Goal: Entertainment & Leisure: Consume media (video, audio)

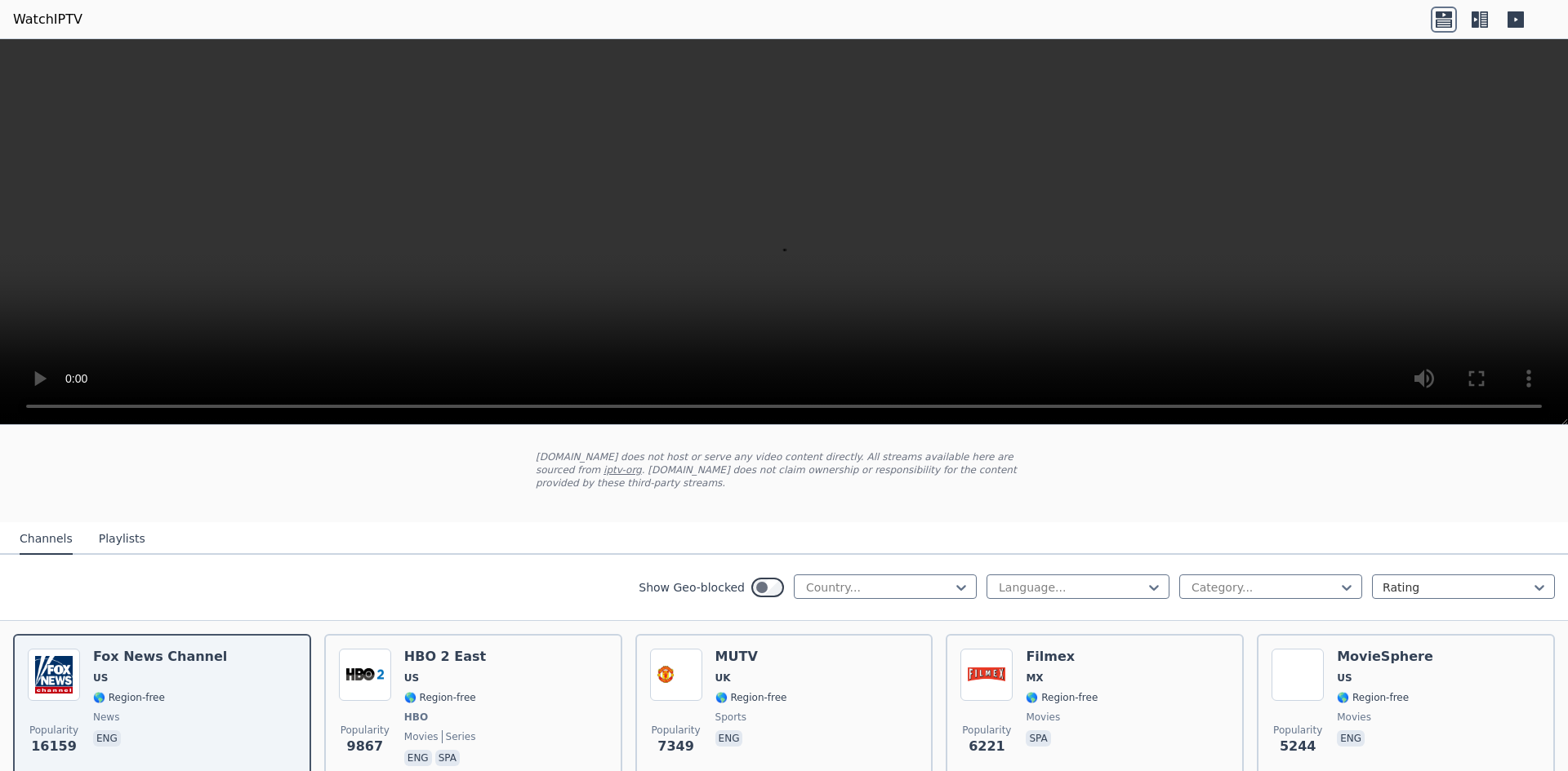
scroll to position [163, 0]
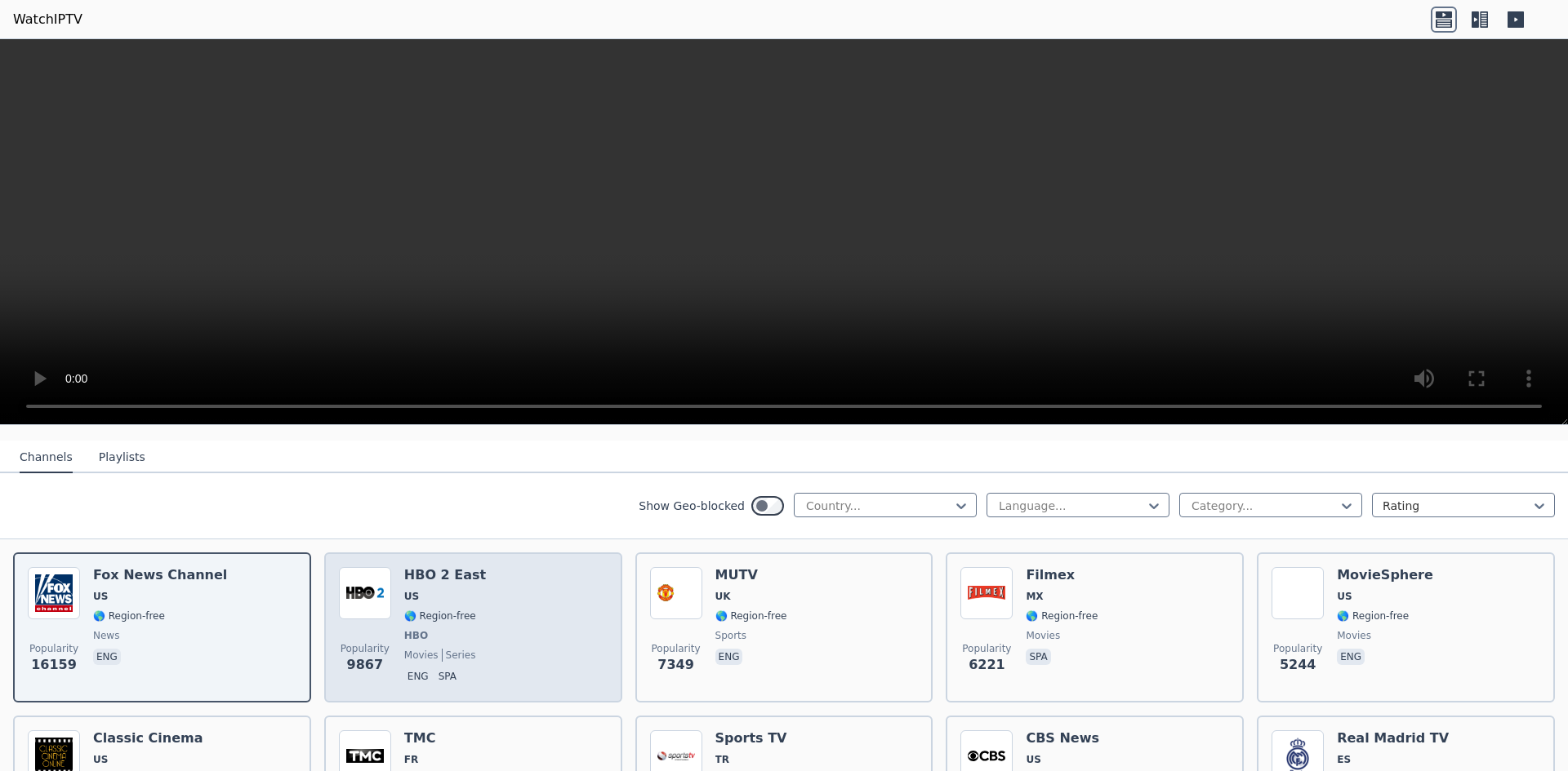
click at [547, 590] on div "Popularity 9867 HBO 2 East US 🌎 Region-free HBO movies series eng spa" at bounding box center [473, 627] width 269 height 120
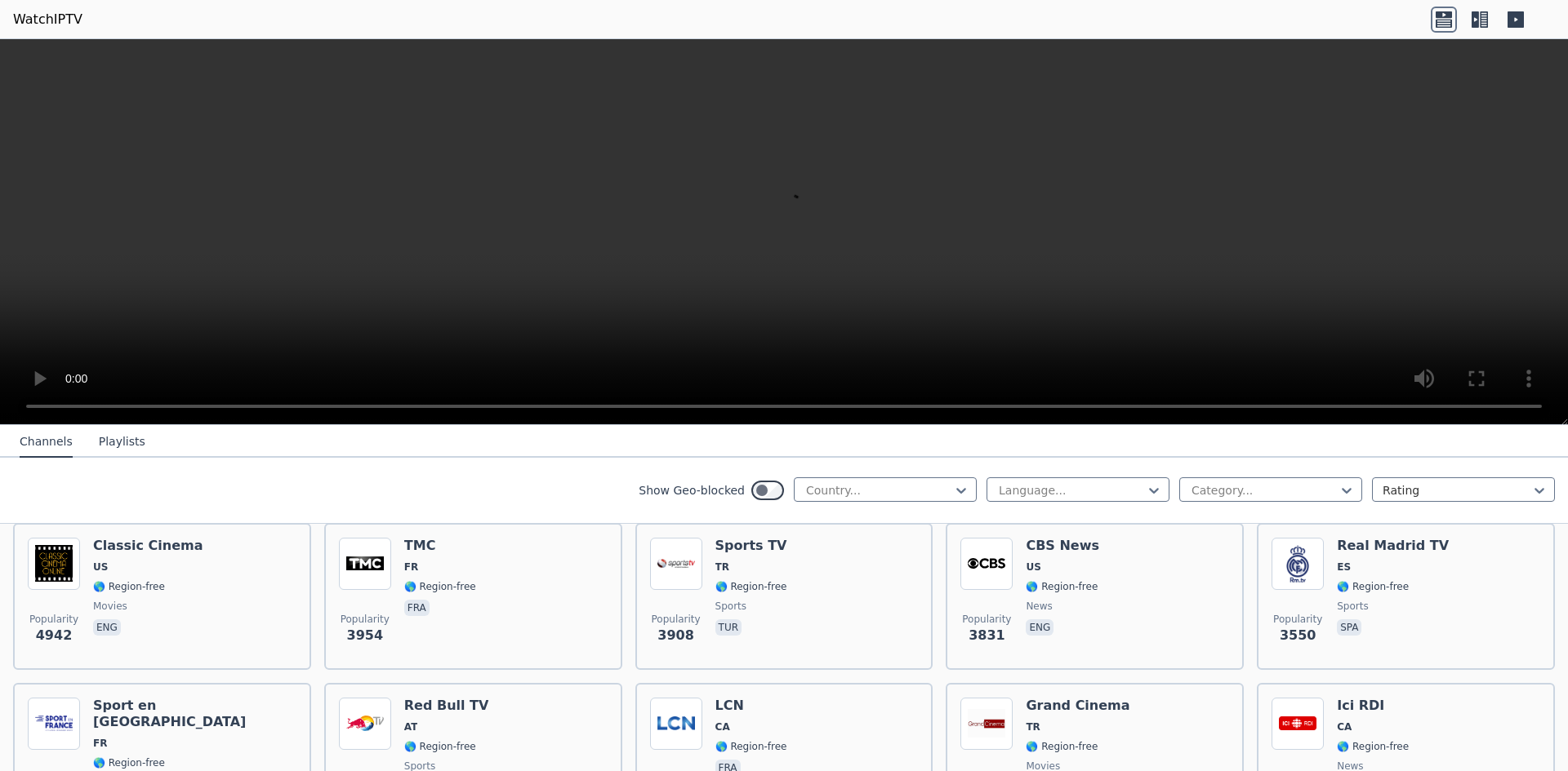
scroll to position [326, 0]
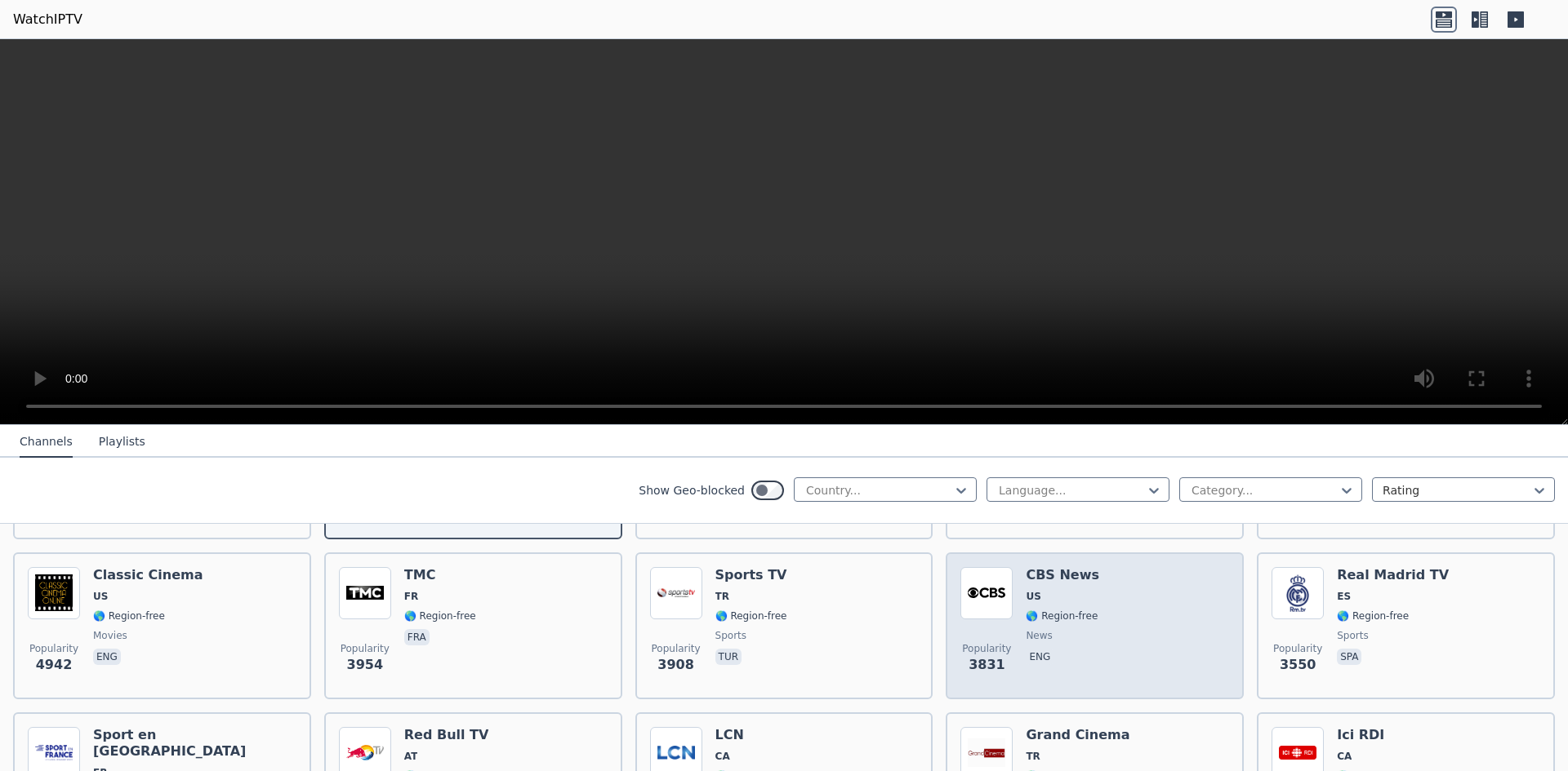
click at [1120, 601] on div "Popularity 3831 CBS News US 🌎 Region-free news eng" at bounding box center [1094, 625] width 269 height 118
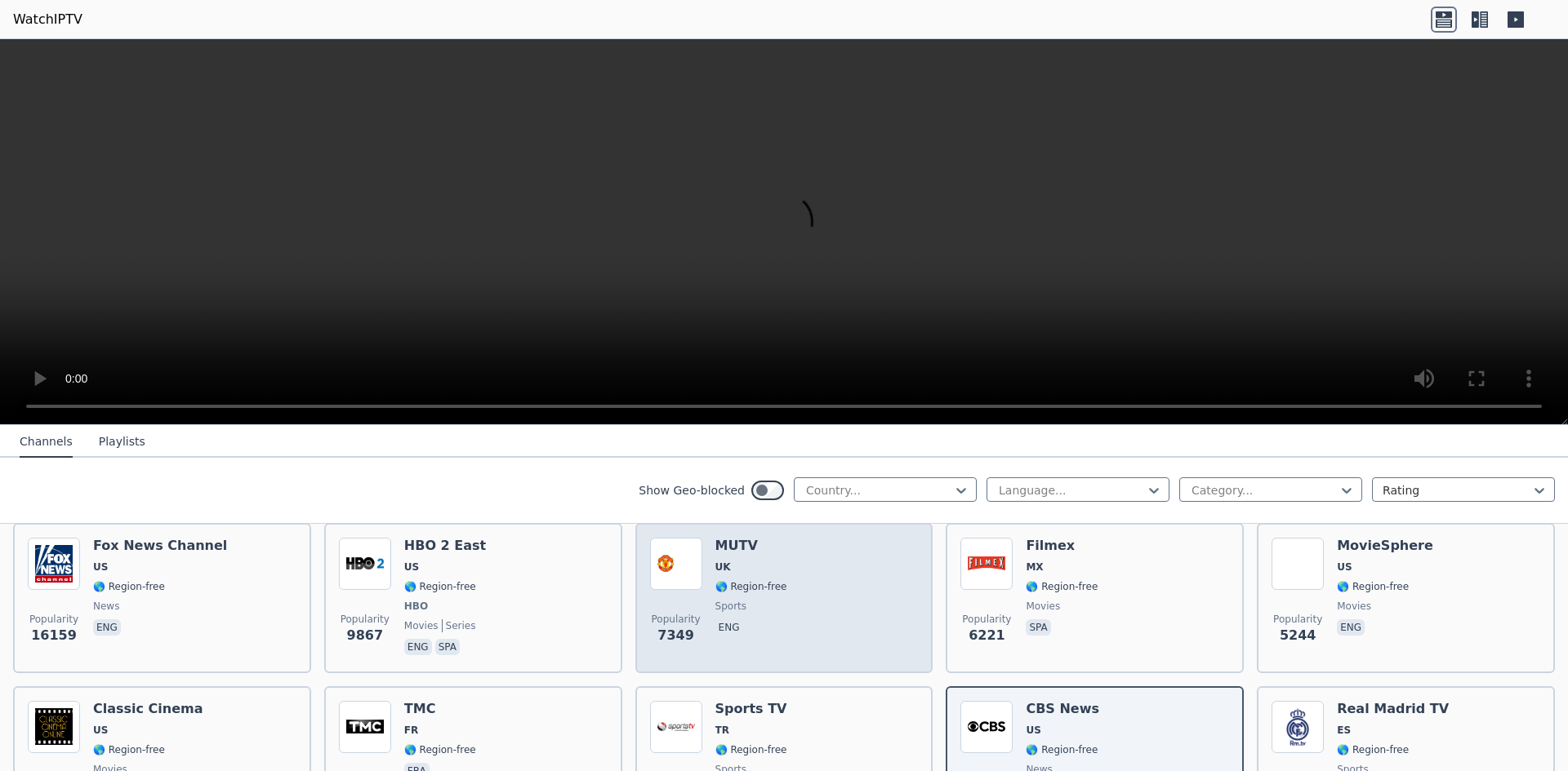
scroll to position [163, 0]
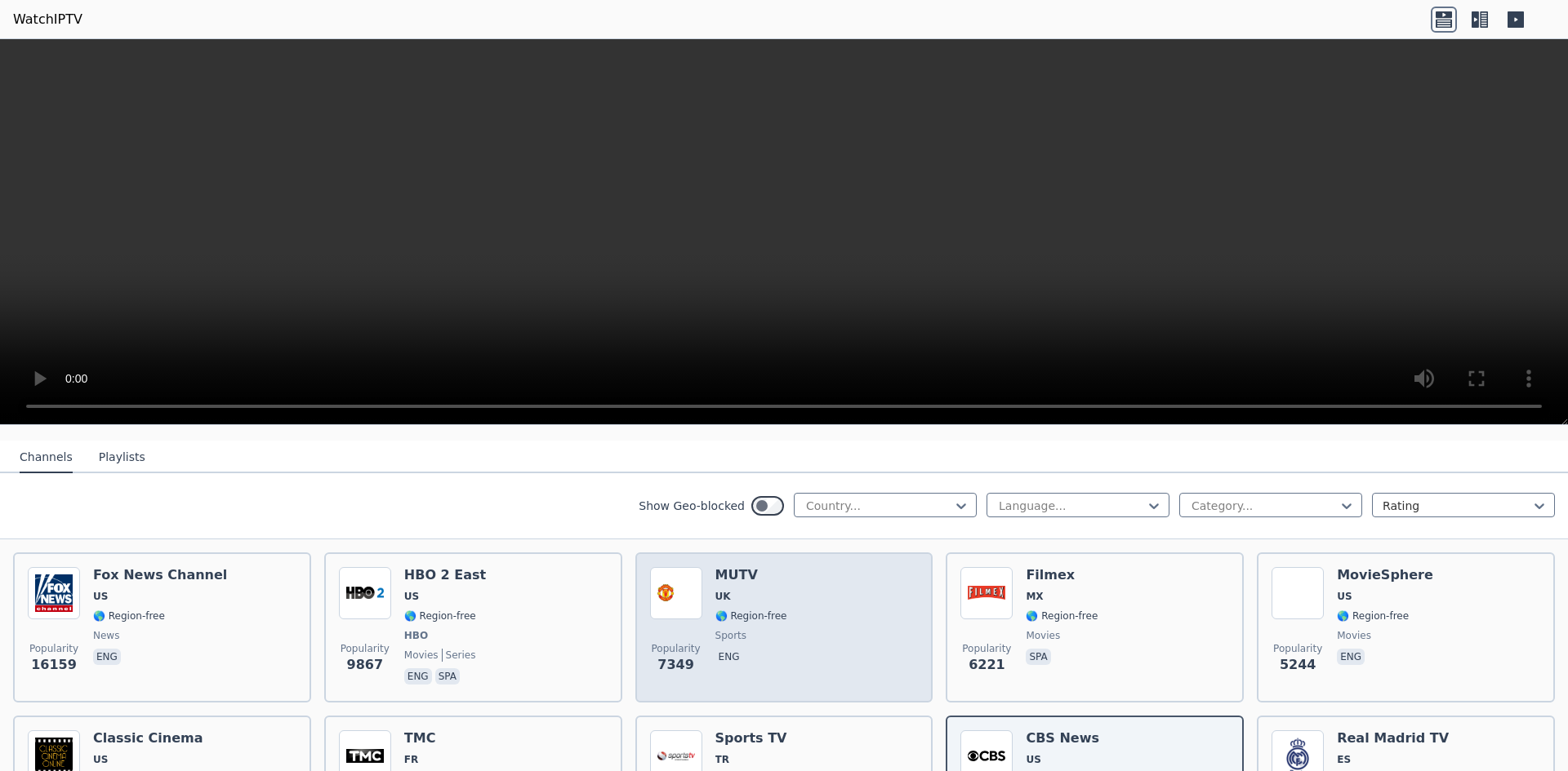
click at [828, 567] on div "Popularity 7349 MUTV [GEOGRAPHIC_DATA] 🌎 Region-free sports eng" at bounding box center [784, 627] width 269 height 120
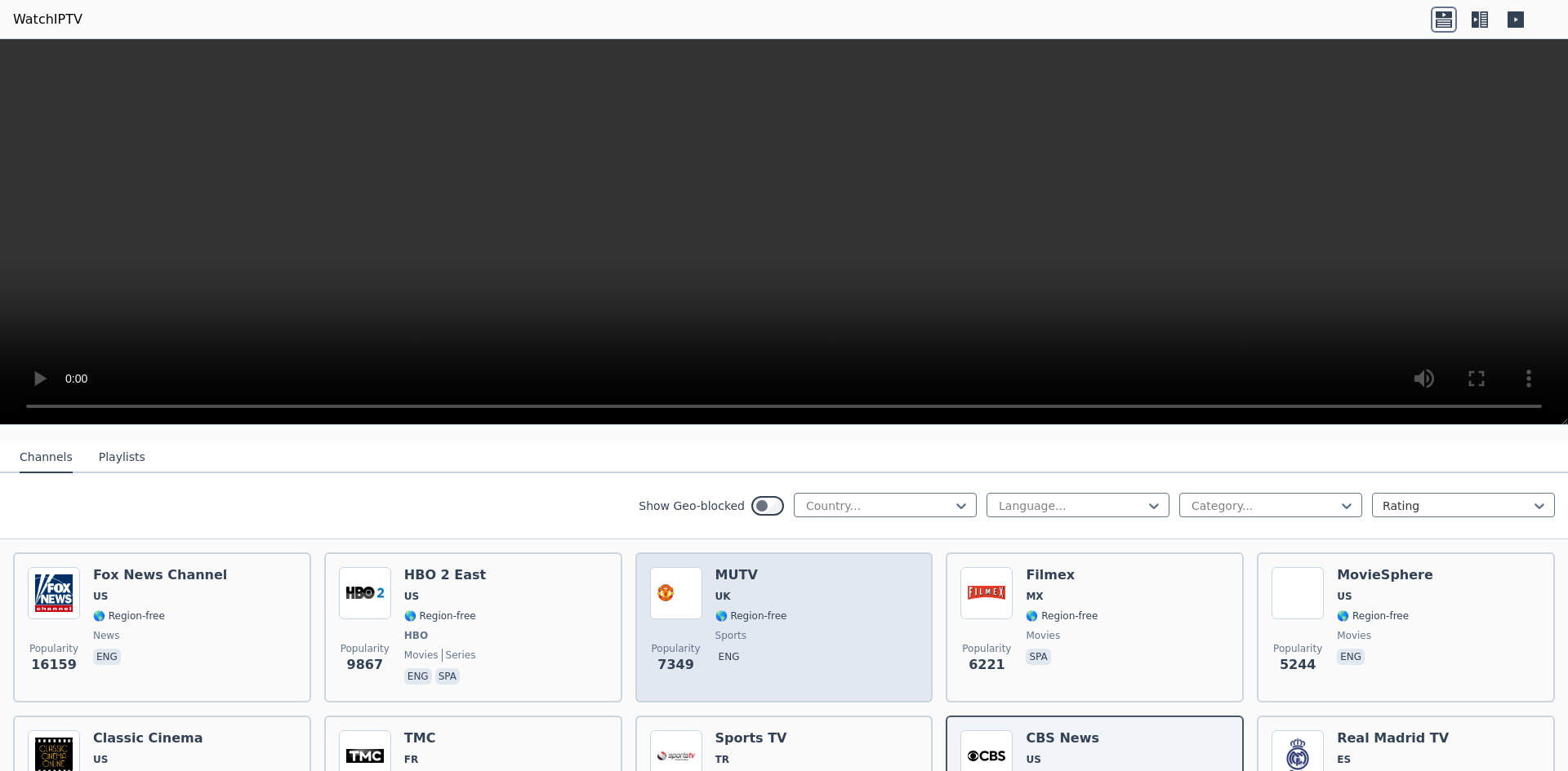
click at [819, 576] on div "Popularity 7349 MUTV [GEOGRAPHIC_DATA] 🌎 Region-free sports eng" at bounding box center [784, 627] width 269 height 120
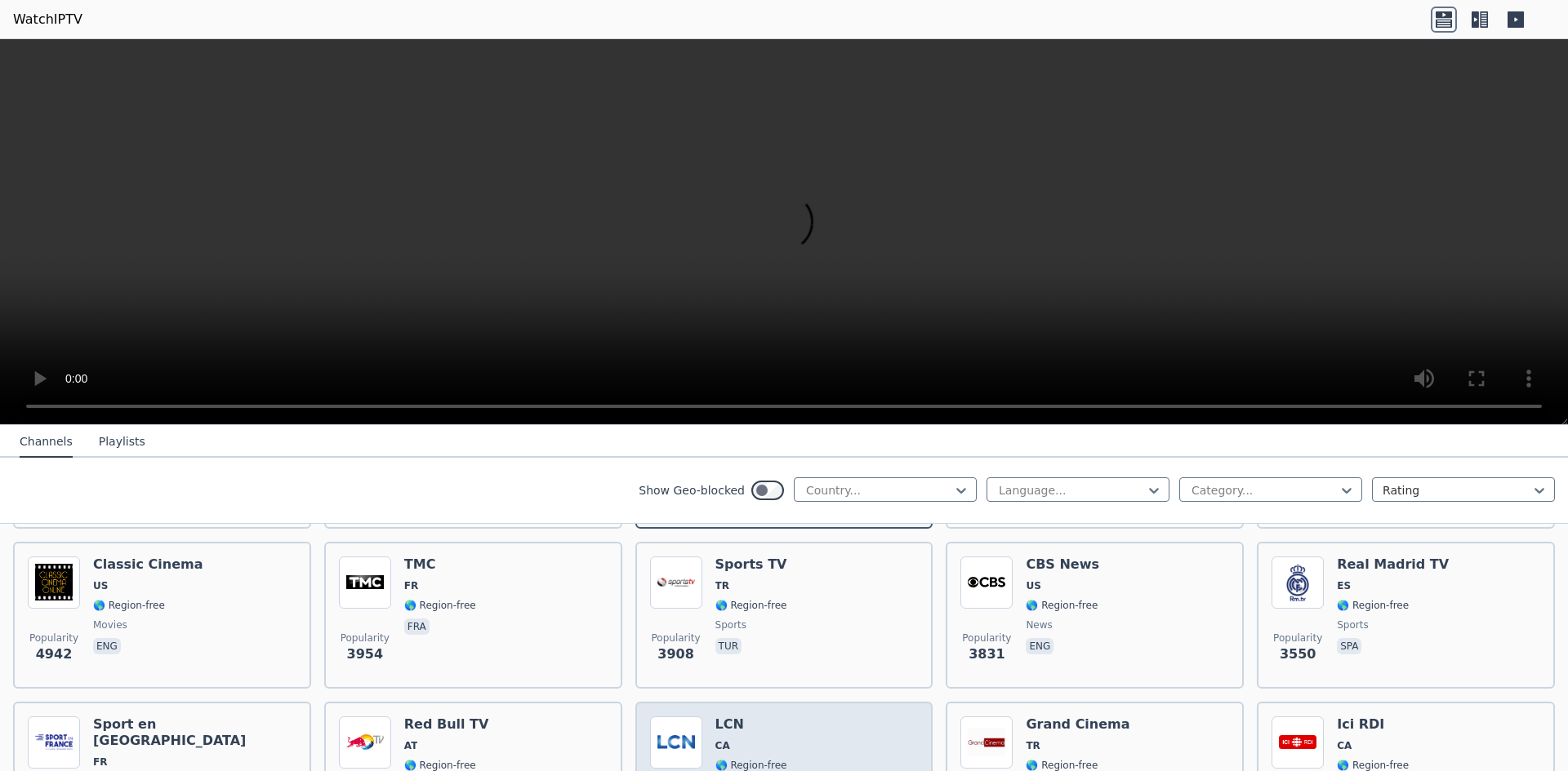
scroll to position [326, 0]
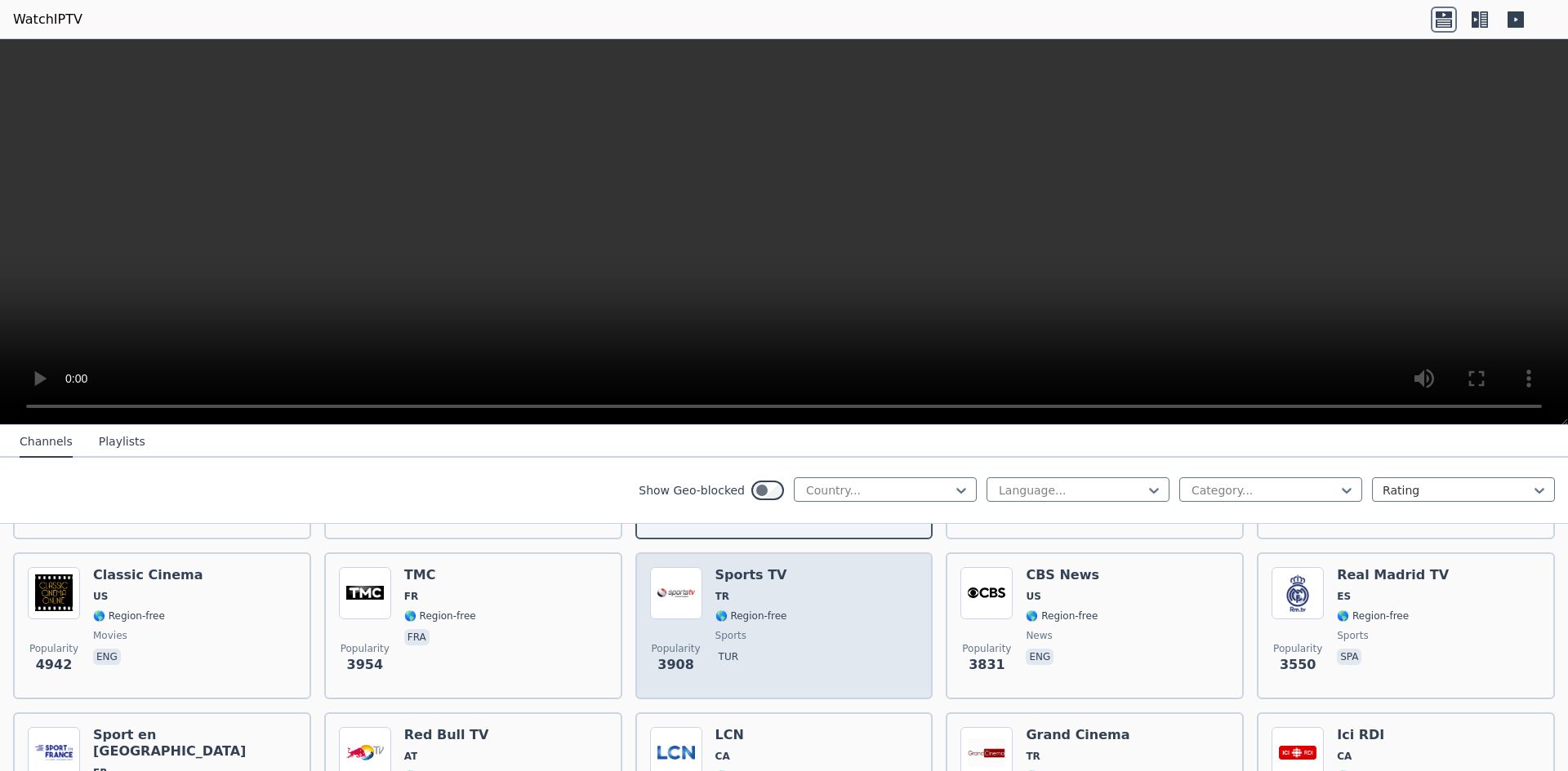
click at [883, 642] on div "Popularity 3908 Sports TV TR 🌎 Region-free sports tur" at bounding box center [784, 625] width 269 height 118
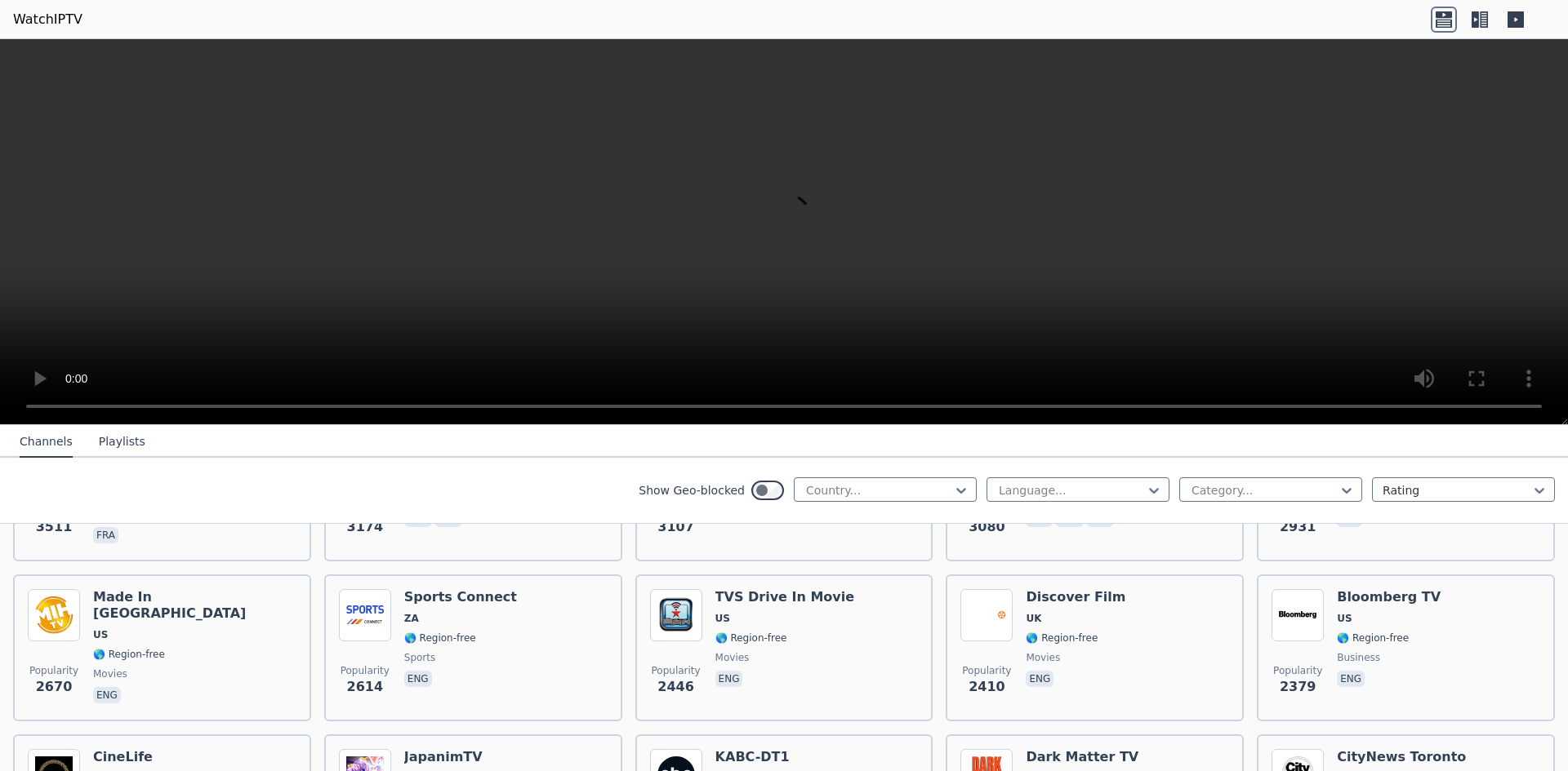
scroll to position [653, 0]
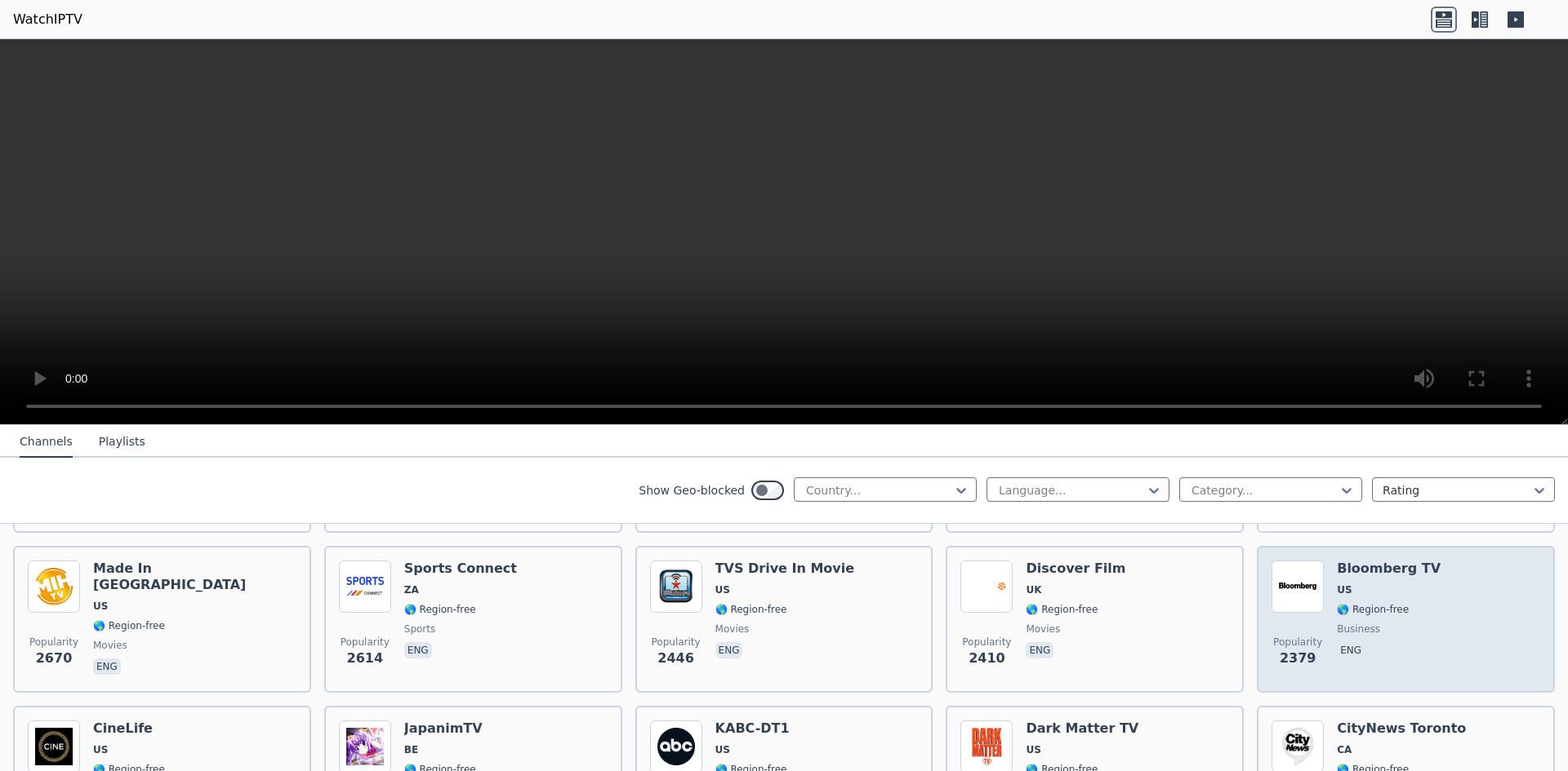
click at [1478, 605] on div "Popularity 2379 Bloomberg TV US 🌎 Region-free business eng" at bounding box center [1406, 619] width 269 height 118
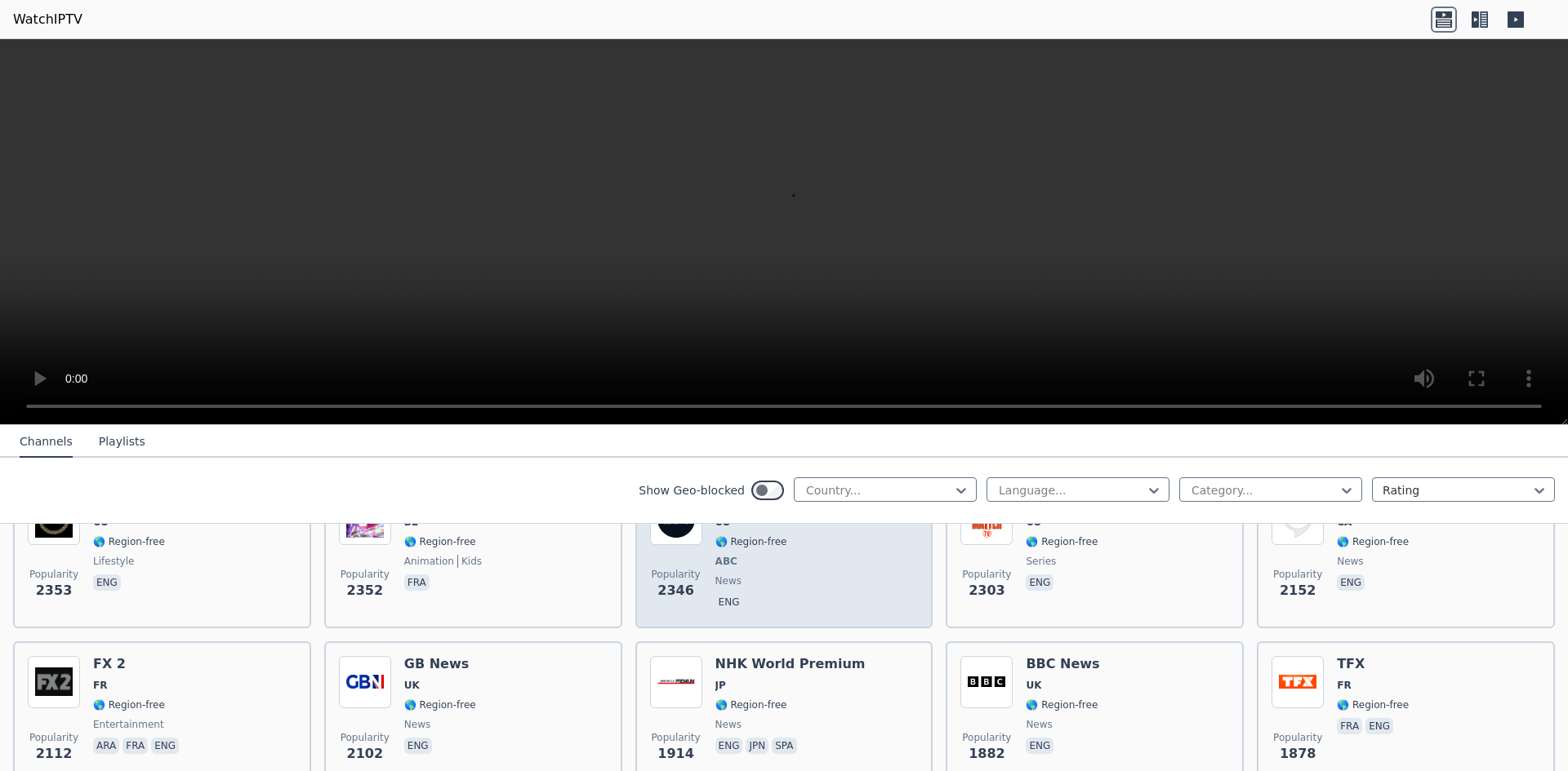
scroll to position [898, 0]
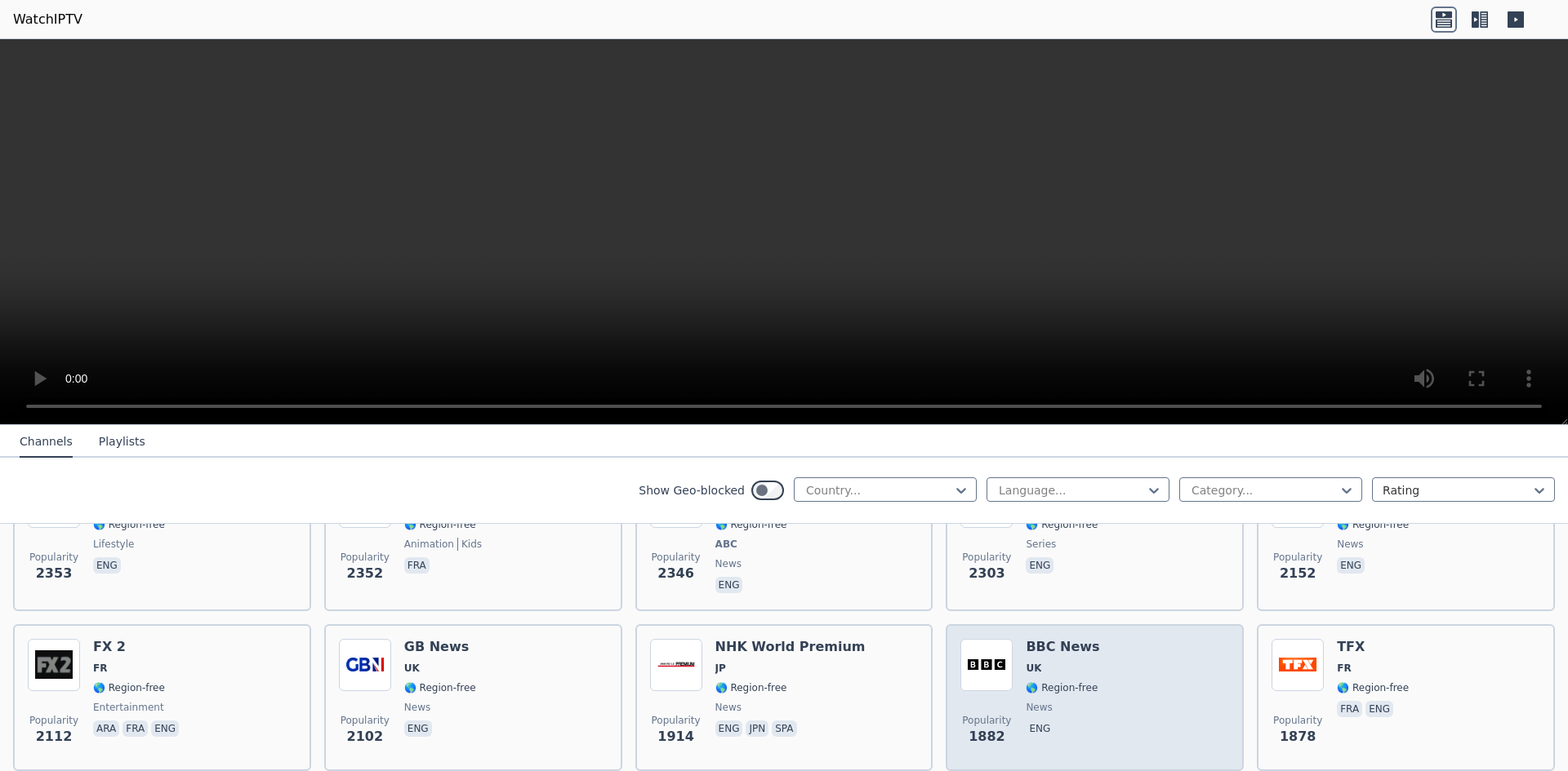
click at [1117, 679] on div "Popularity 1882 BBC News UK 🌎 Region-free news eng" at bounding box center [1094, 697] width 269 height 118
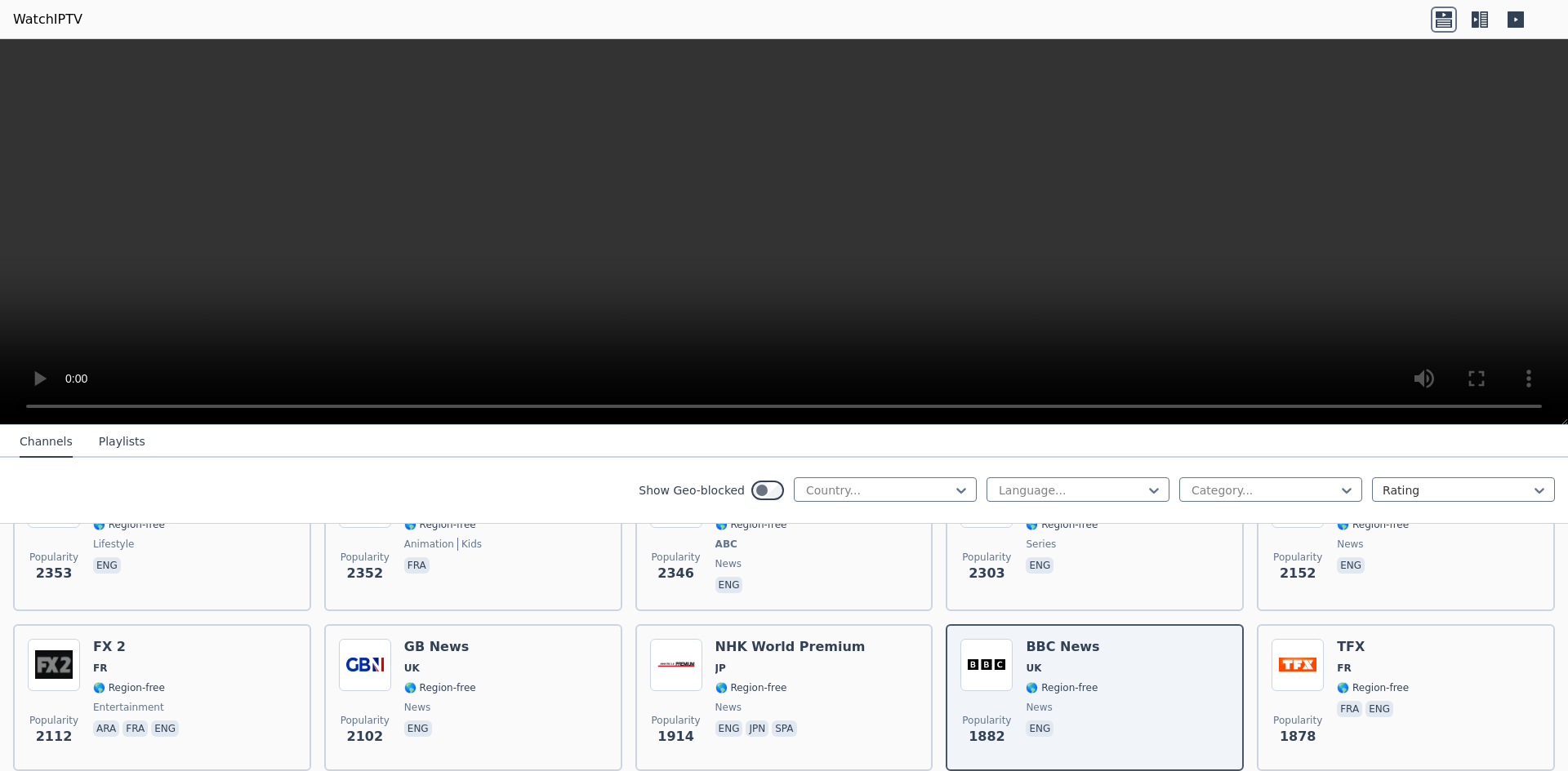
click at [1327, 261] on video at bounding box center [784, 232] width 1568 height 386
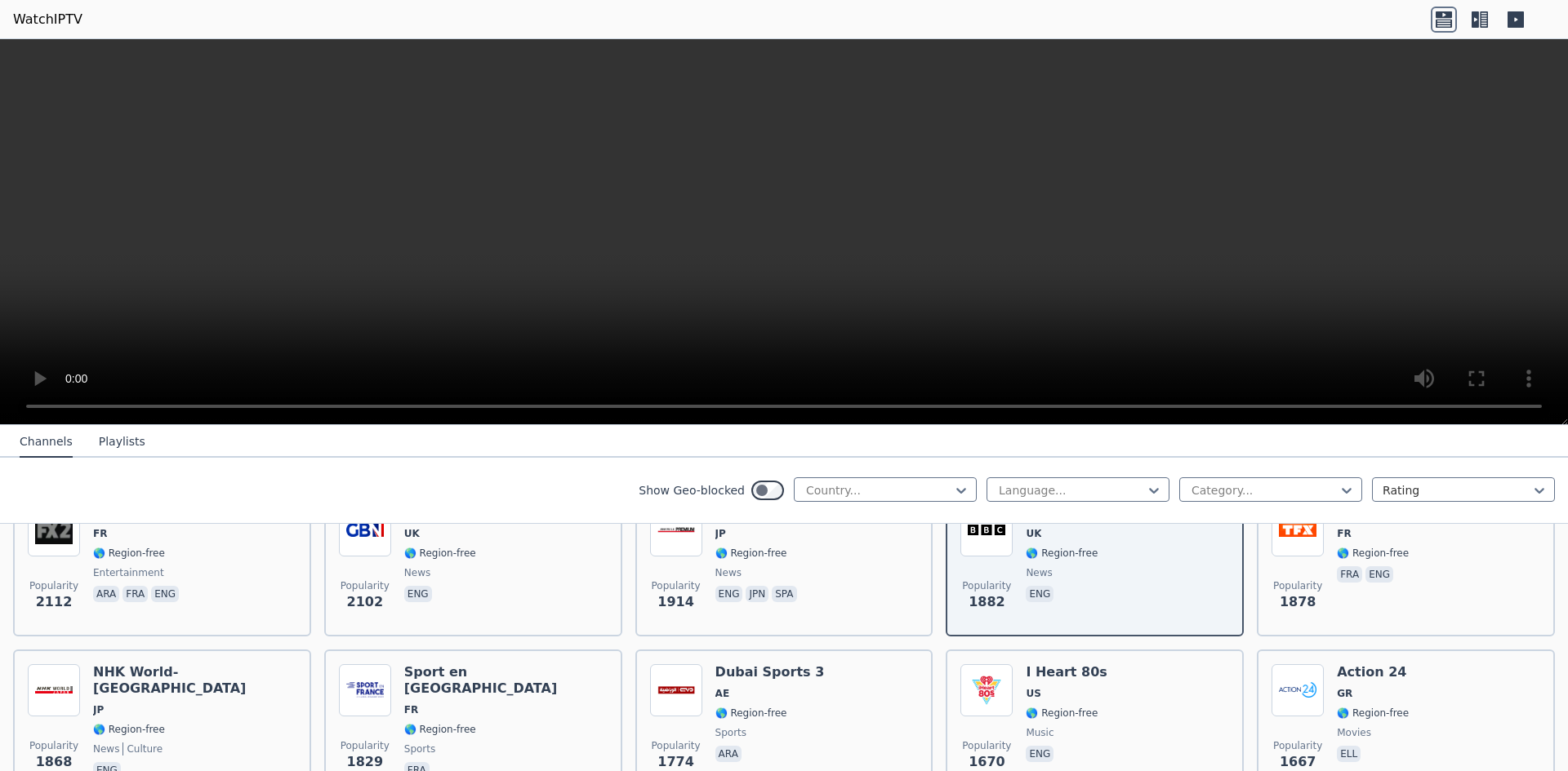
scroll to position [1061, 0]
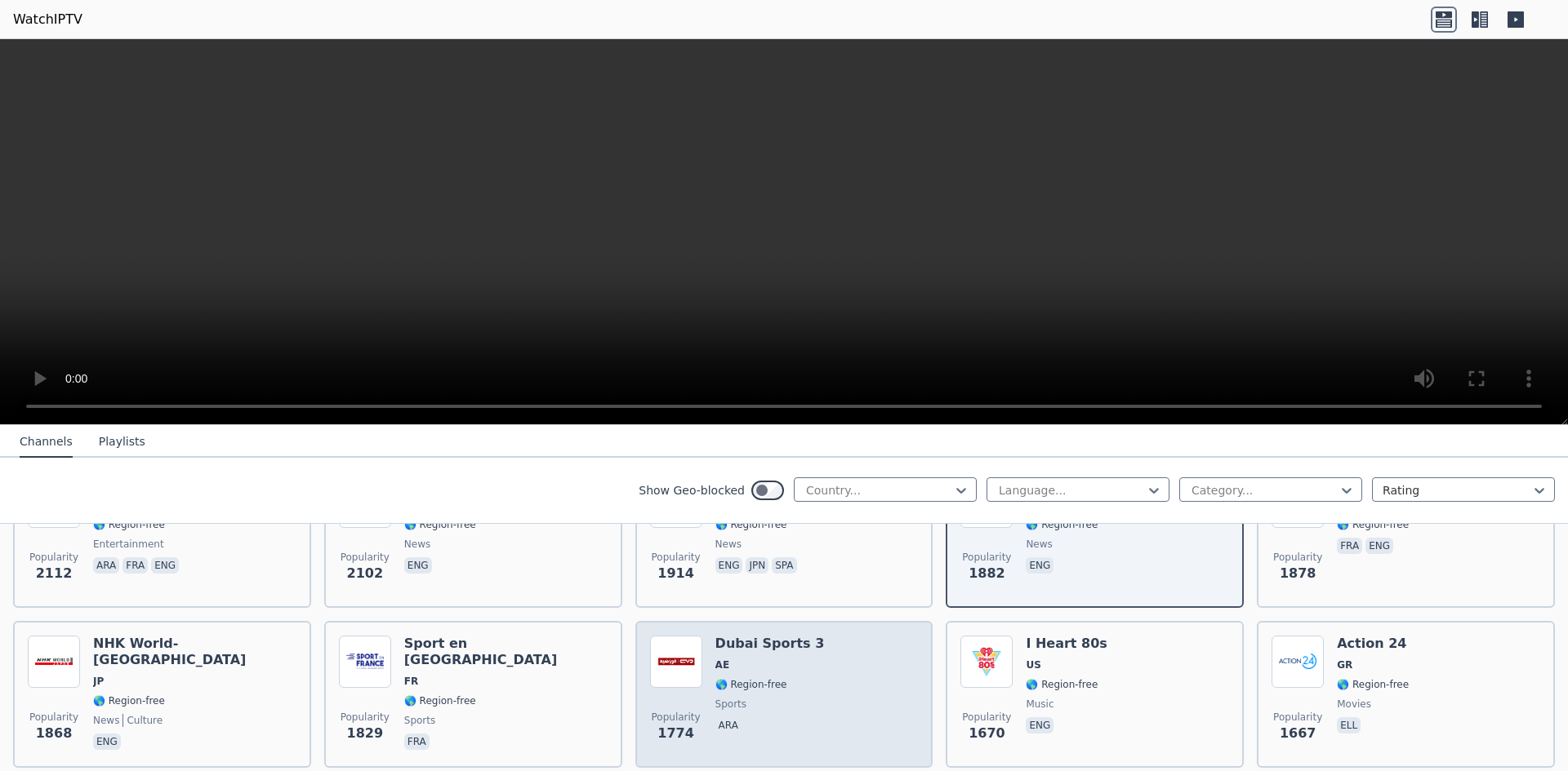
click at [843, 651] on div "Popularity 1774 Dubai Sports 3 AE 🌎 Region-free sports ara" at bounding box center [784, 694] width 269 height 118
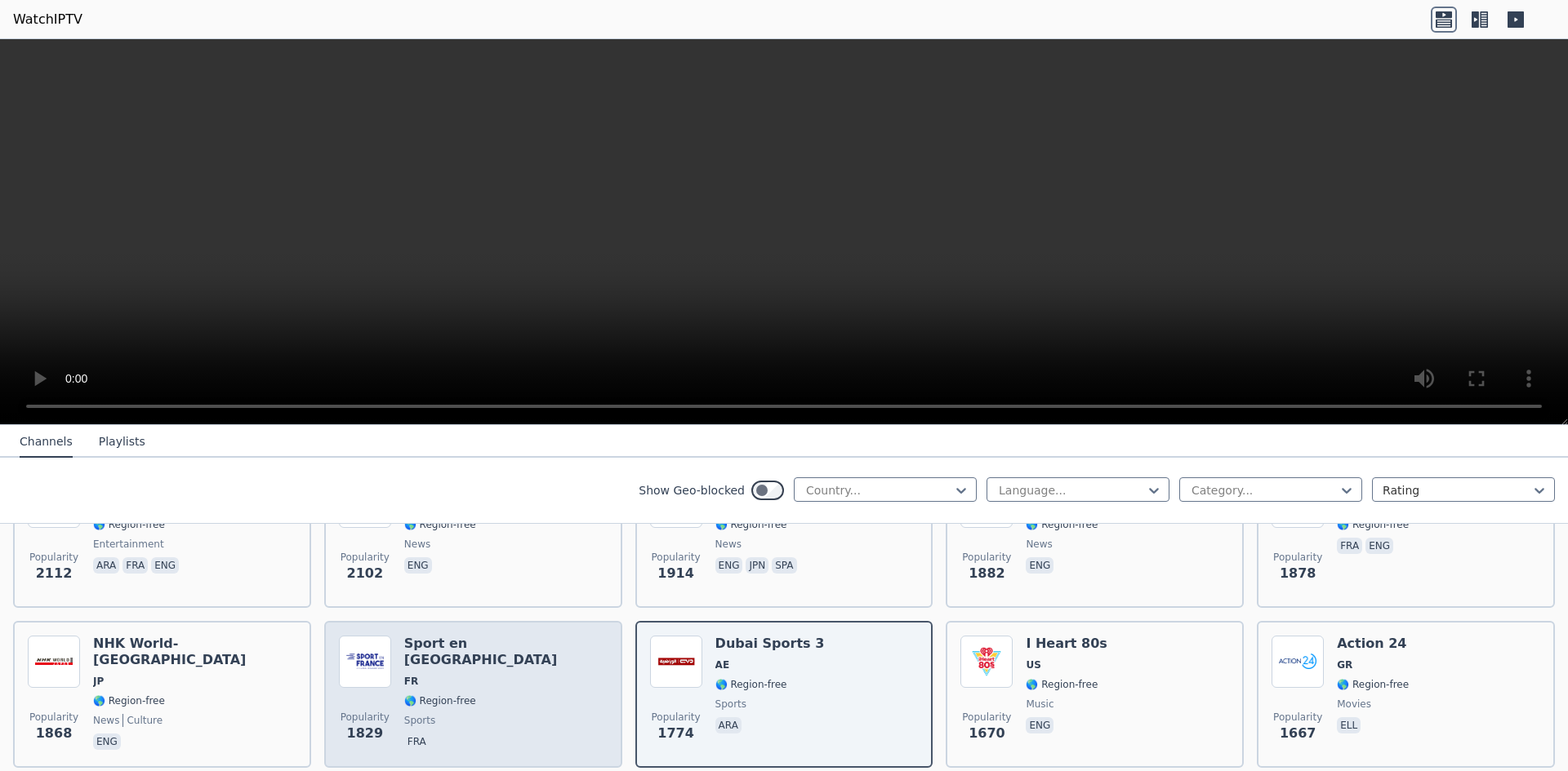
click at [486, 662] on div "Sport en [GEOGRAPHIC_DATA] FR 🌎 Region-free sports fra" at bounding box center [505, 694] width 203 height 118
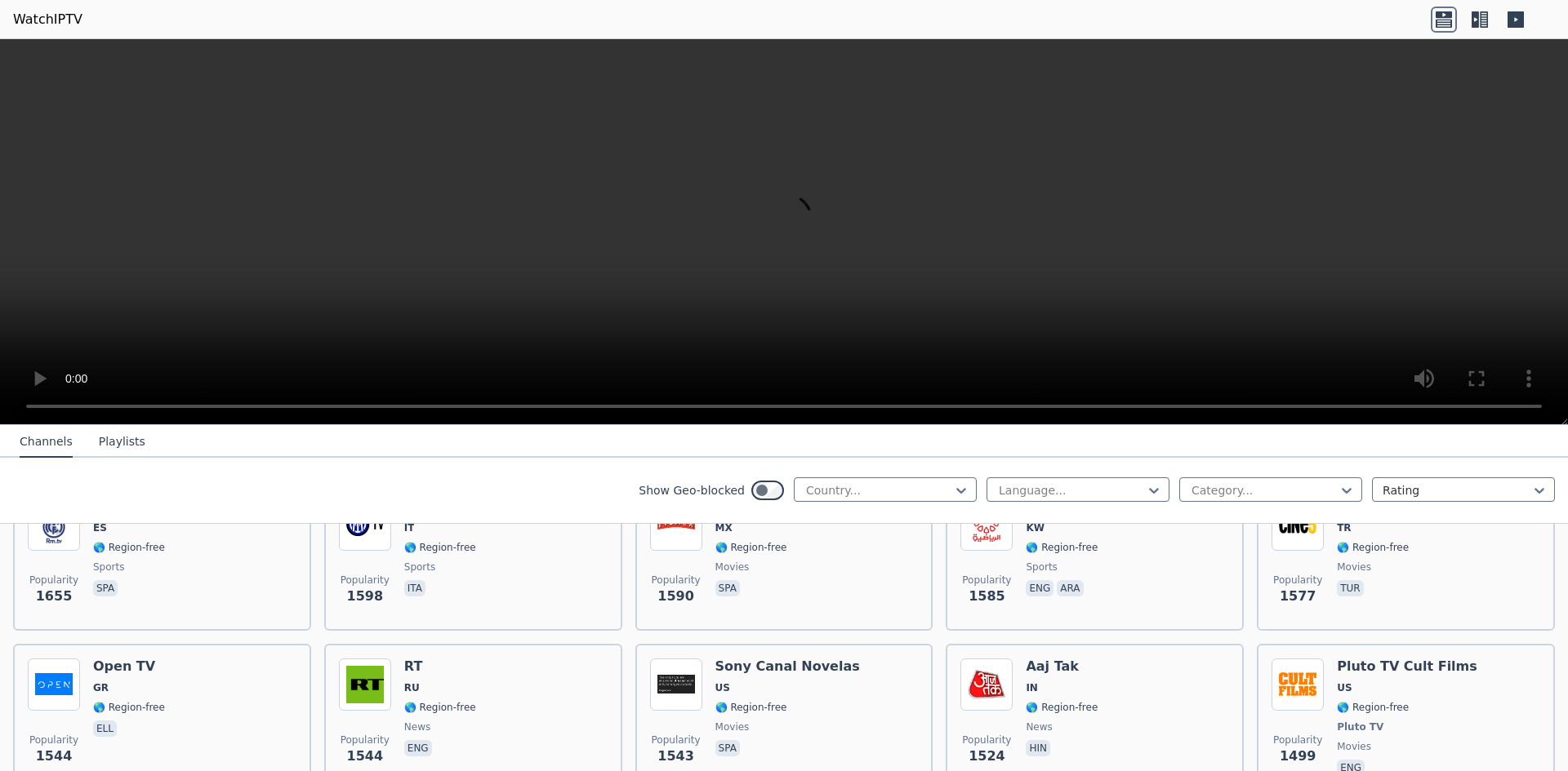
scroll to position [1387, 0]
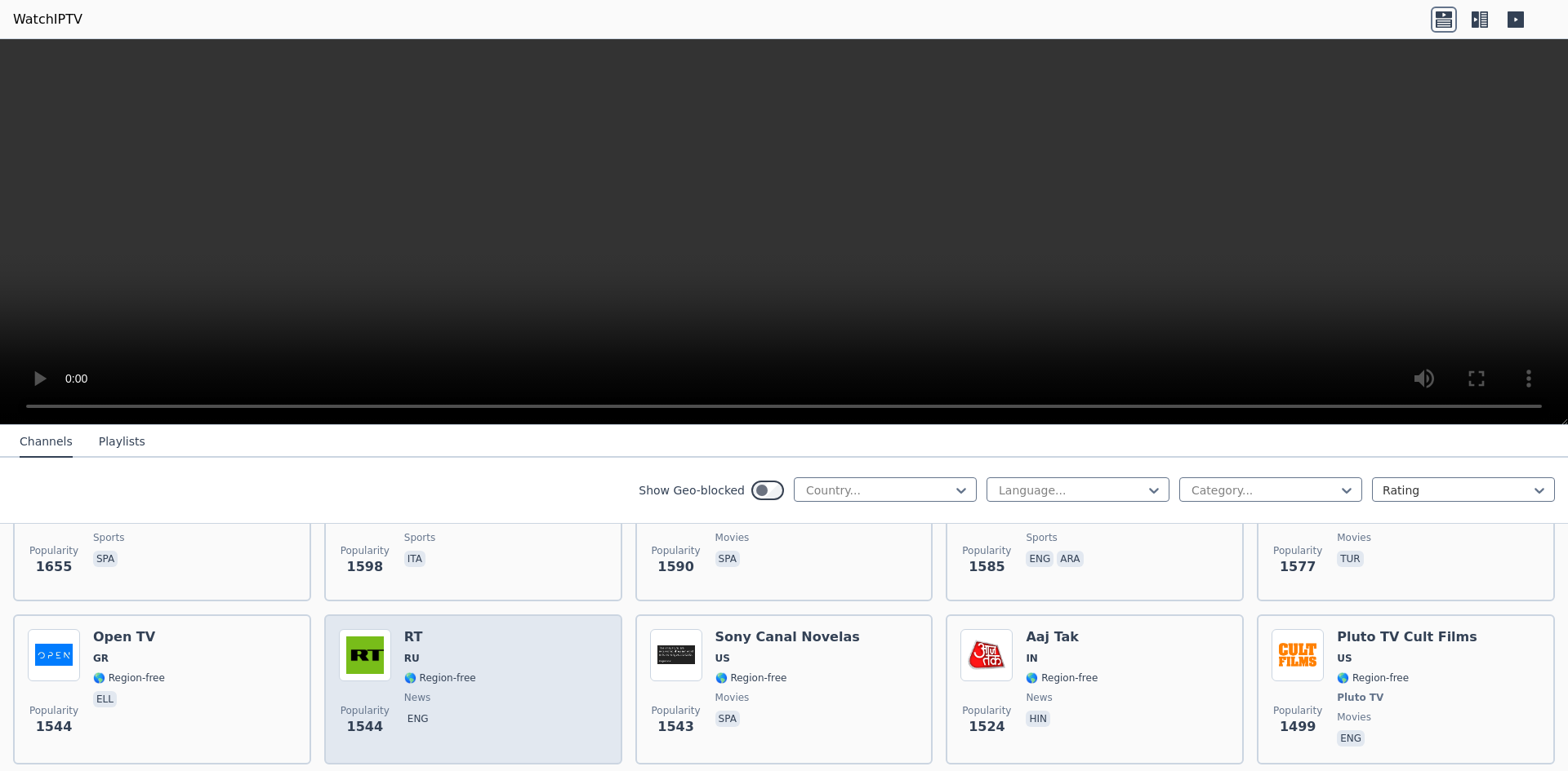
click at [489, 652] on div "Popularity 1544 RT RU 🌎 Region-free news eng" at bounding box center [473, 689] width 269 height 120
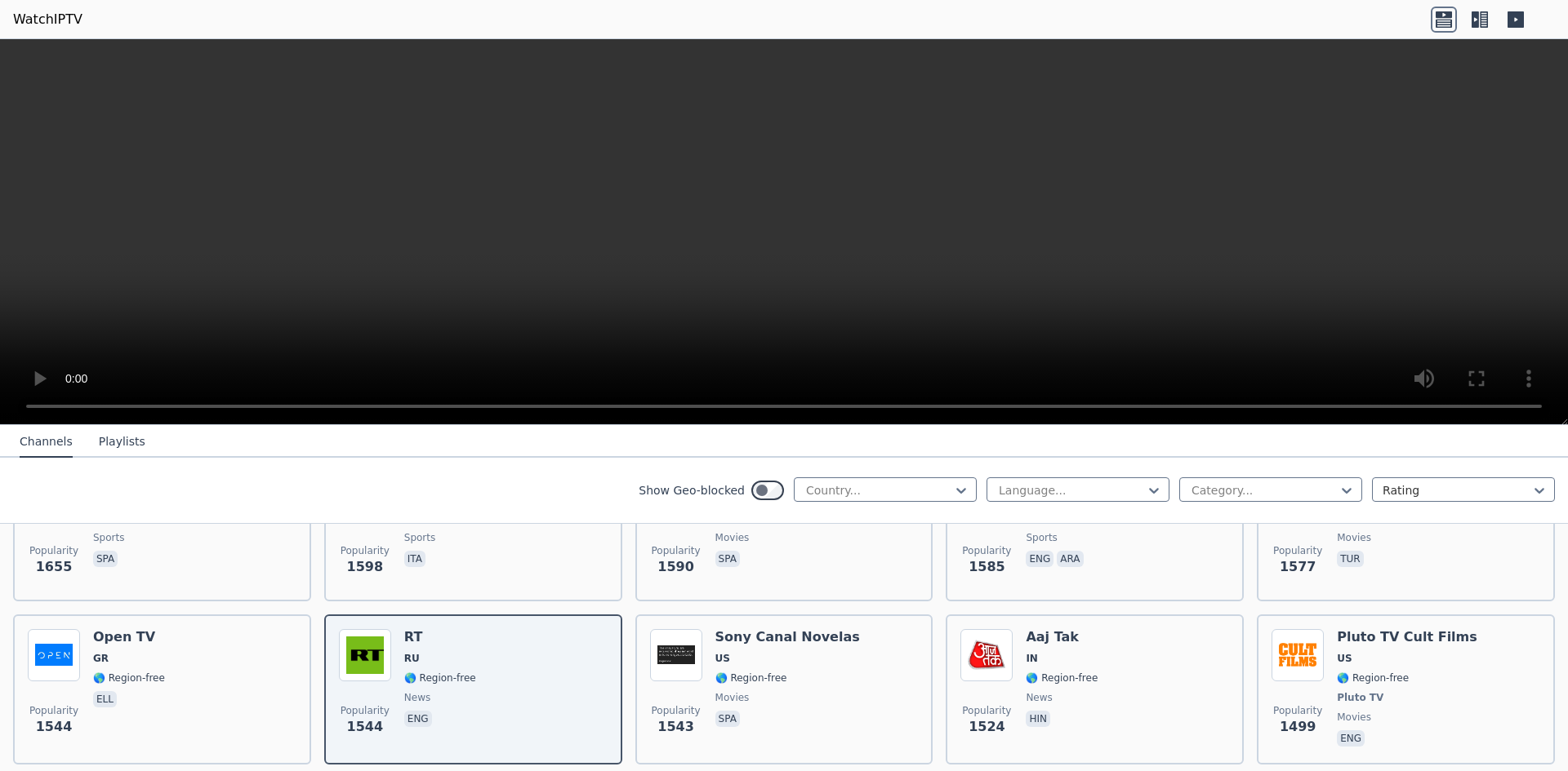
click at [986, 314] on video at bounding box center [784, 232] width 1568 height 386
